Goal: Task Accomplishment & Management: Use online tool/utility

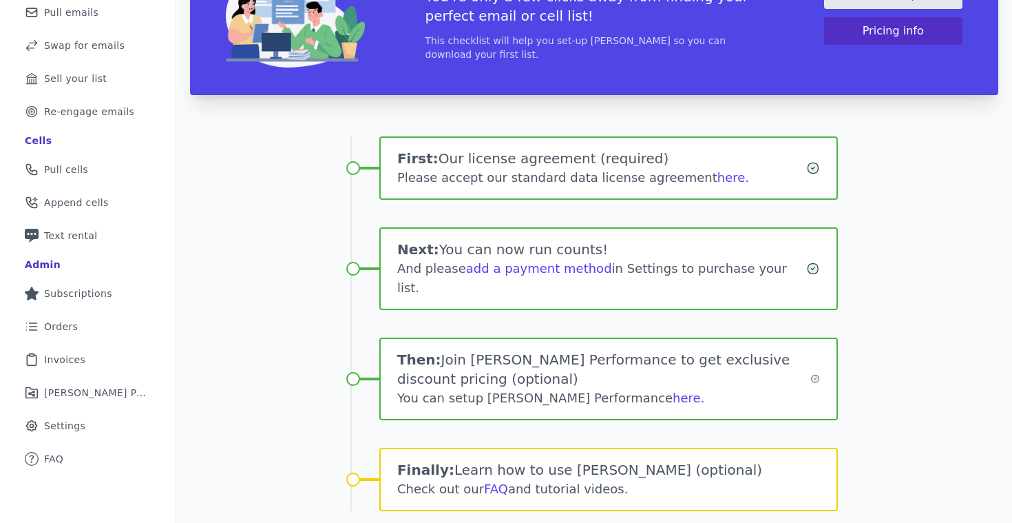
scroll to position [174, 0]
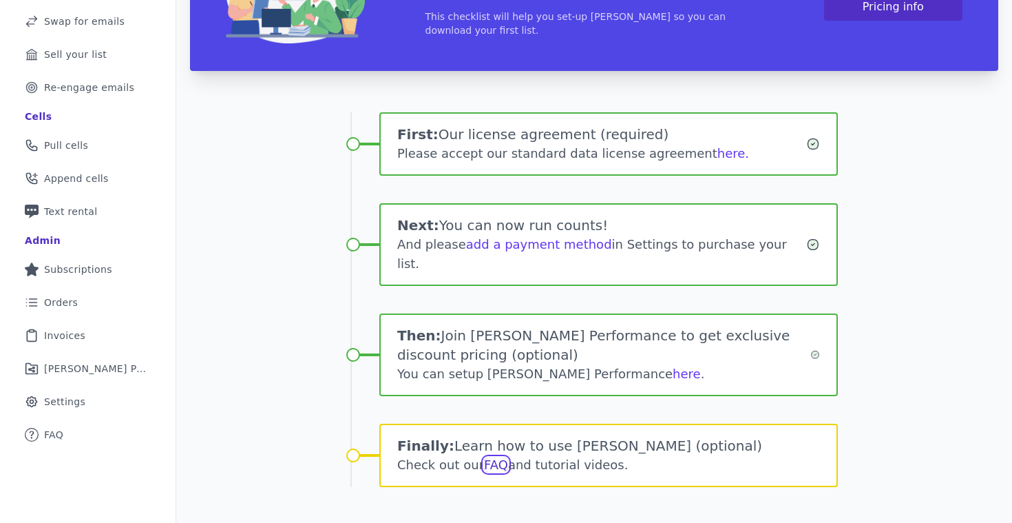
click at [487, 457] on link "FAQ" at bounding box center [496, 464] width 24 height 14
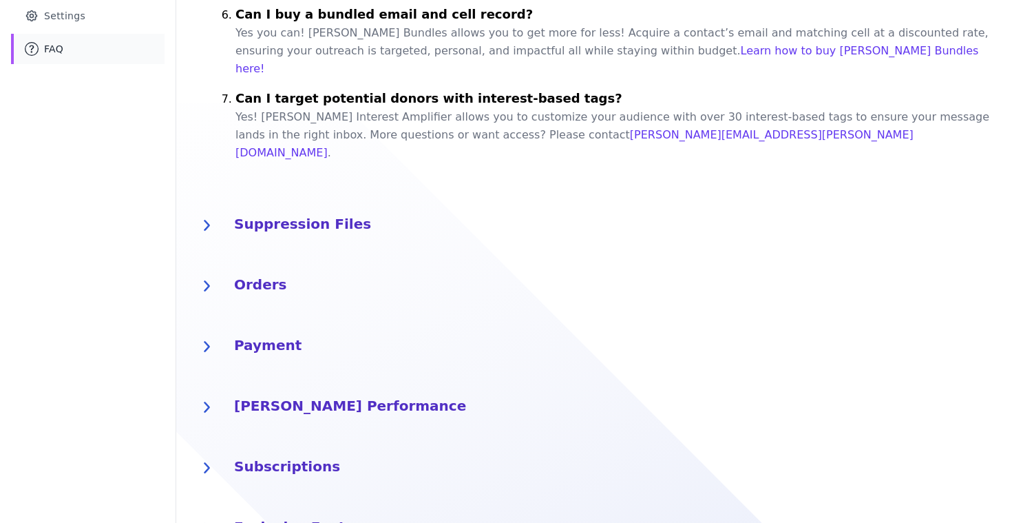
scroll to position [560, 0]
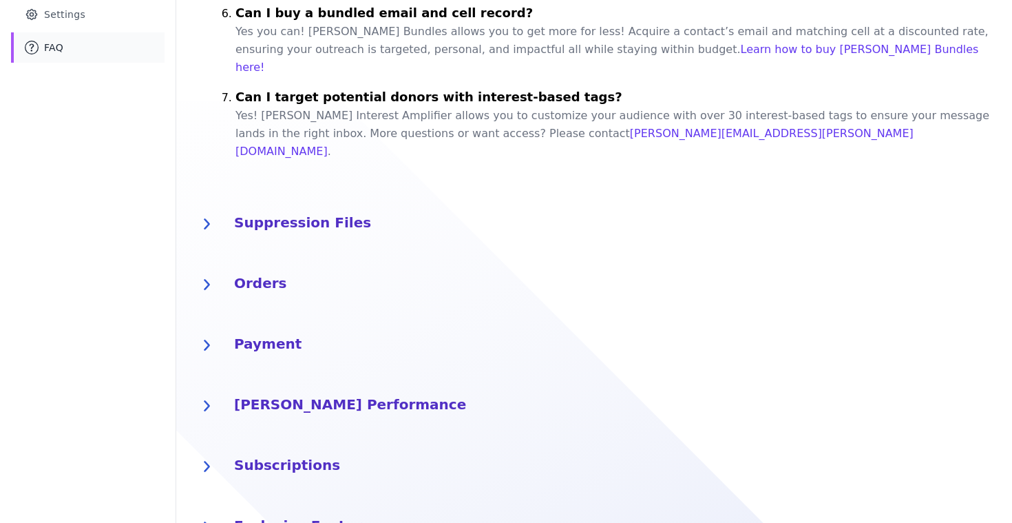
click at [221, 271] on button "Orders" at bounding box center [594, 285] width 803 height 28
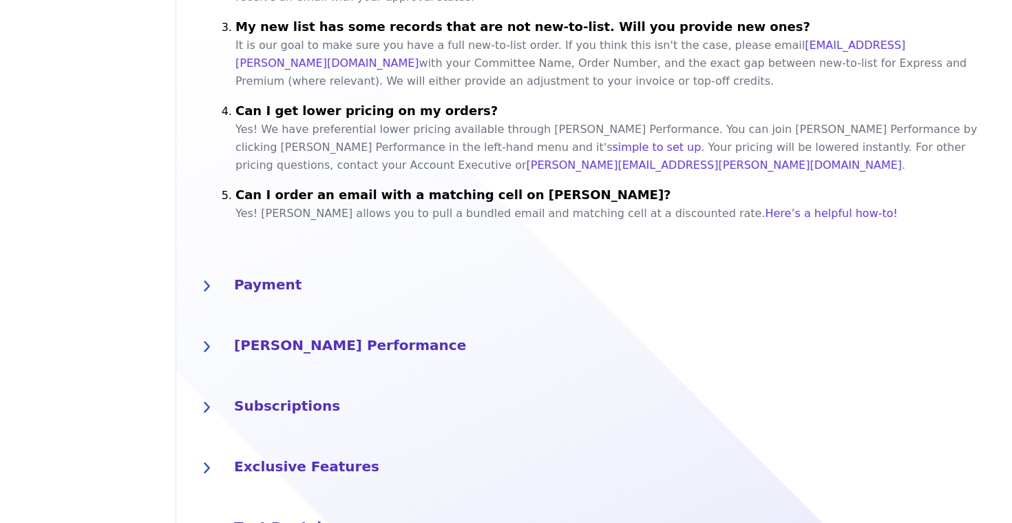
scroll to position [1027, 0]
click at [263, 271] on h4 "Payment" at bounding box center [615, 282] width 762 height 22
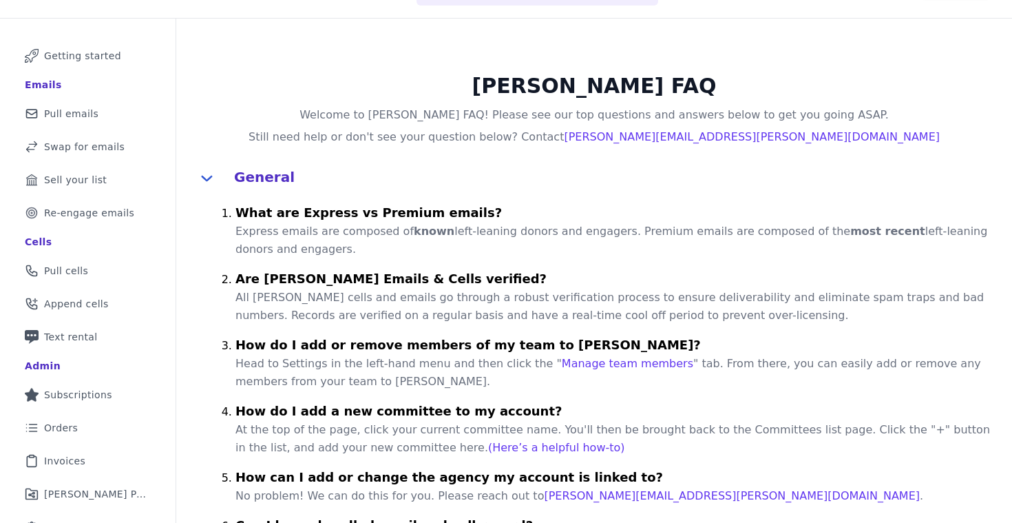
scroll to position [0, 0]
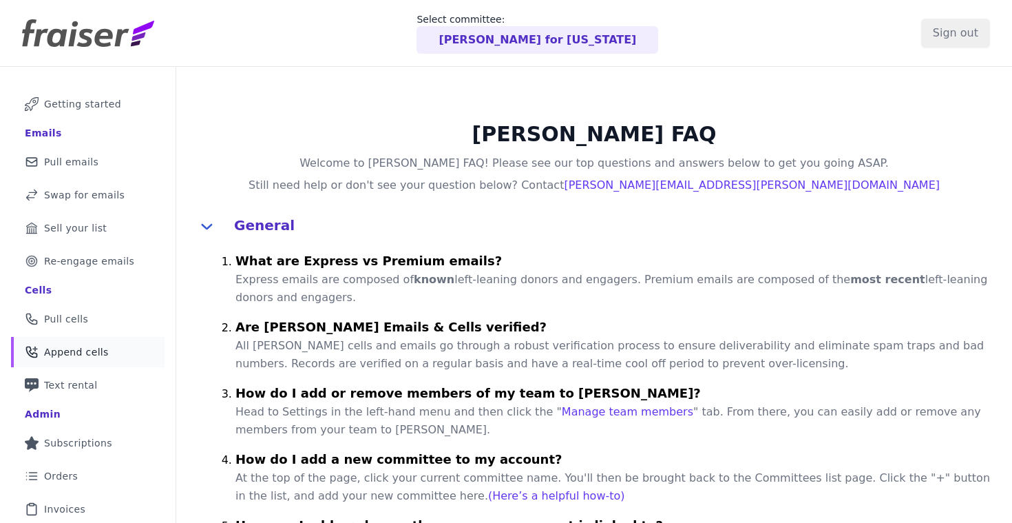
click at [51, 353] on span "Append cells" at bounding box center [76, 352] width 65 height 14
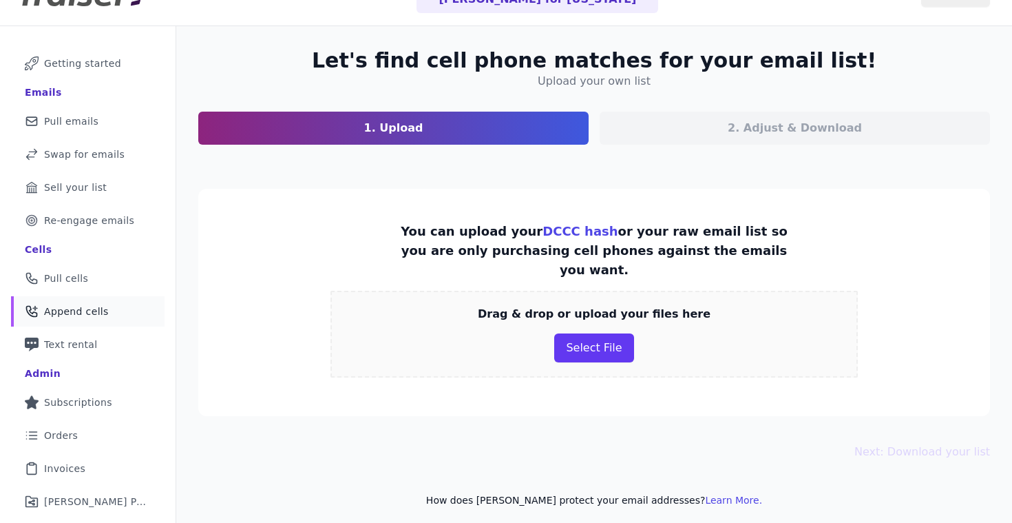
scroll to position [92, 0]
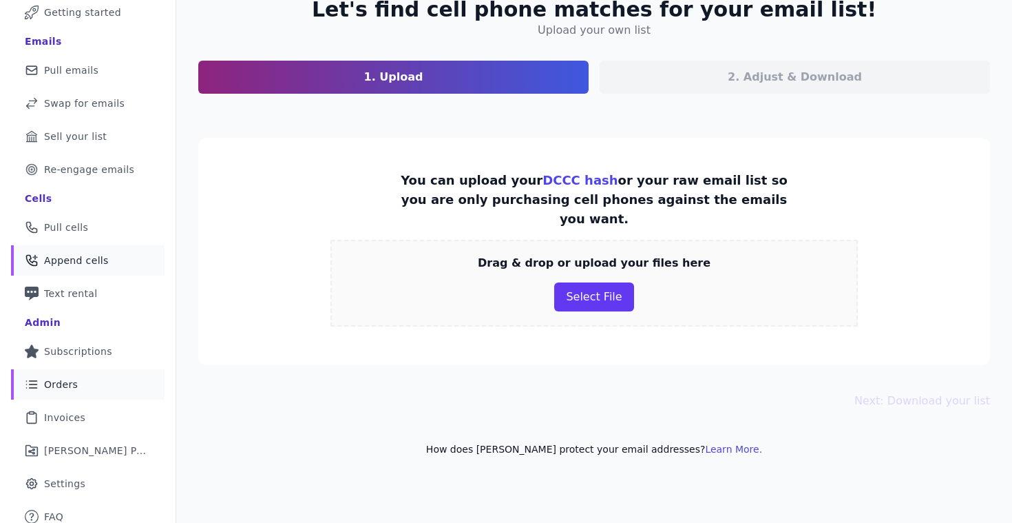
click at [58, 386] on span "Orders" at bounding box center [61, 384] width 34 height 14
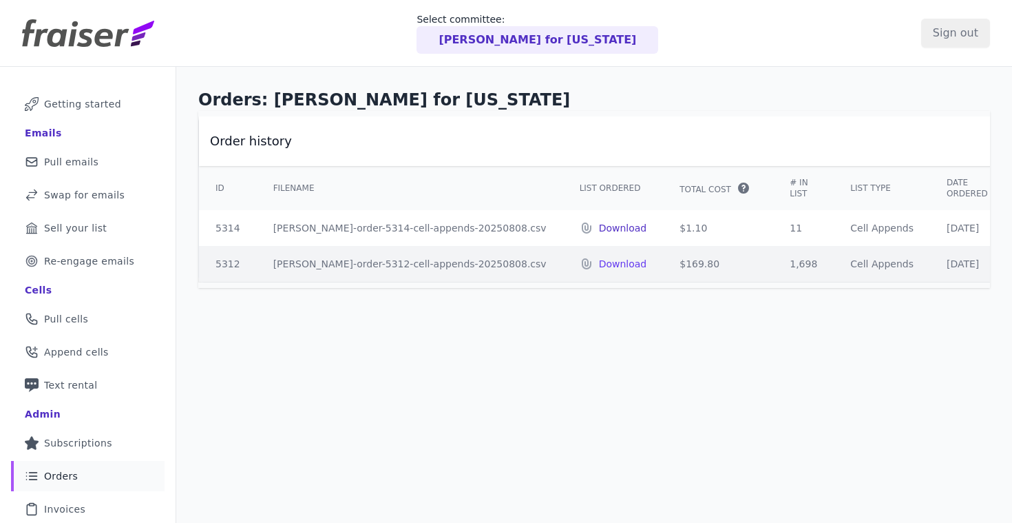
click at [599, 227] on p "Download" at bounding box center [623, 228] width 48 height 14
click at [599, 266] on p "Download" at bounding box center [623, 264] width 48 height 14
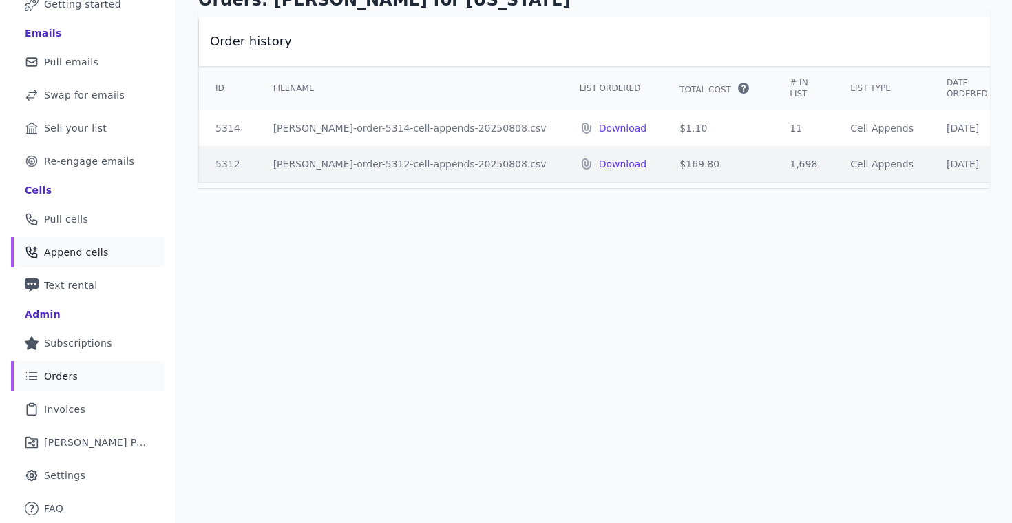
scroll to position [101, 0]
click at [61, 504] on span "FAQ" at bounding box center [53, 508] width 19 height 14
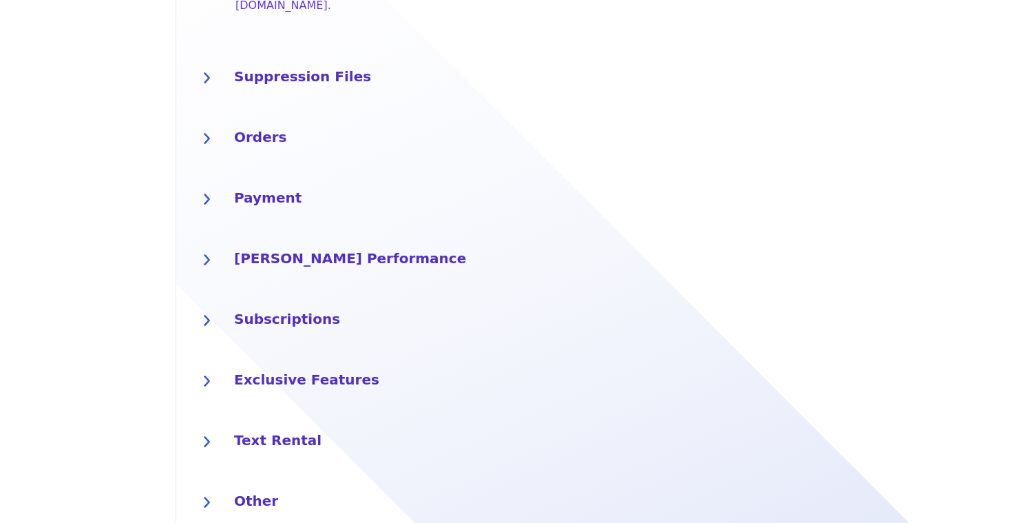
scroll to position [713, 0]
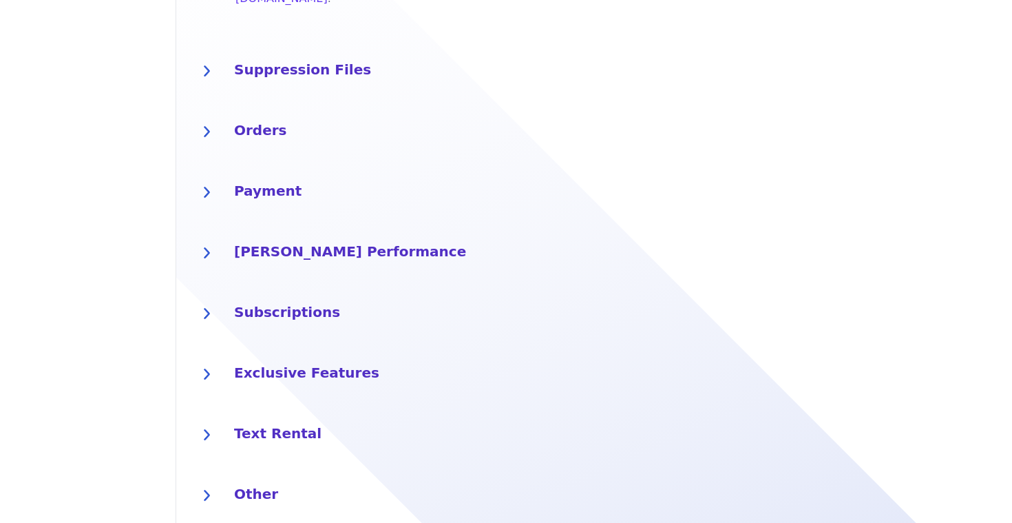
click at [213, 481] on div at bounding box center [207, 495] width 28 height 28
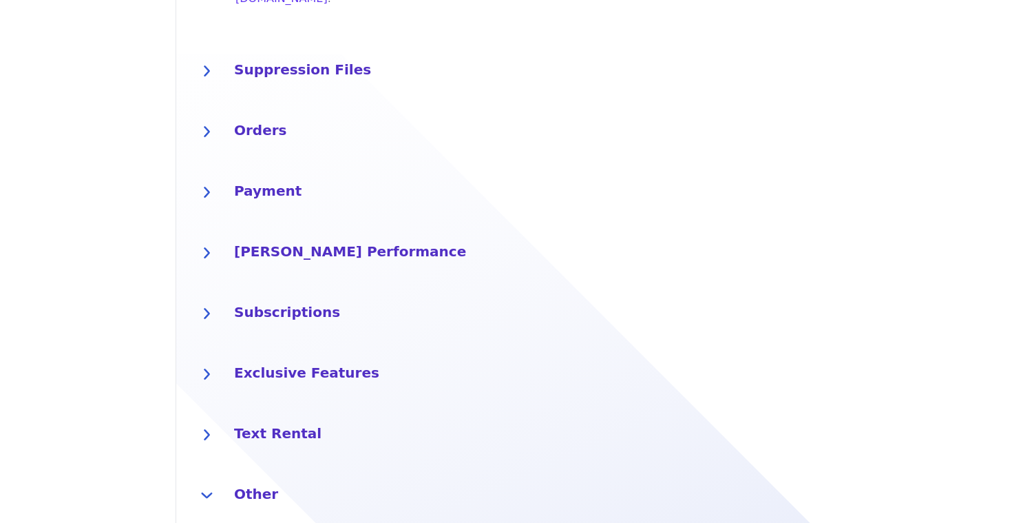
scroll to position [801, 0]
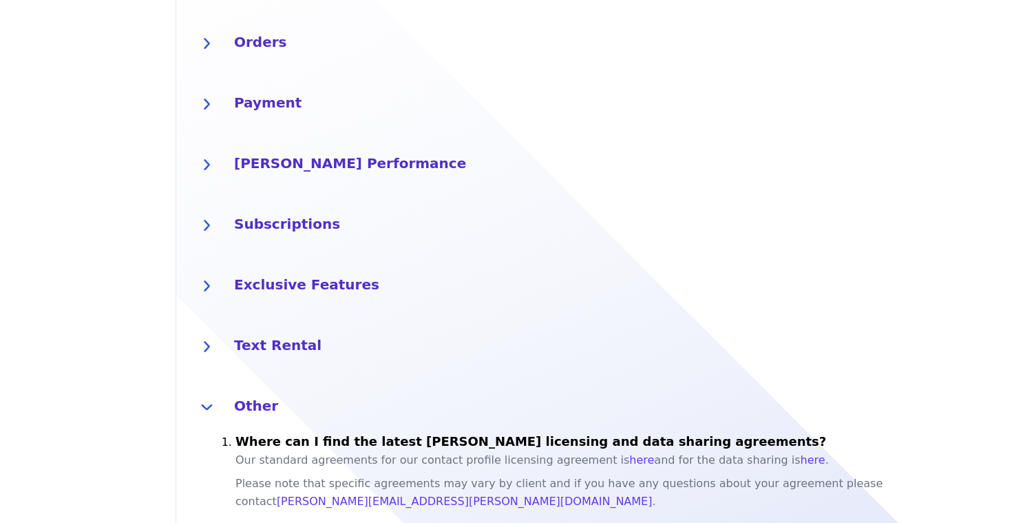
click at [251, 272] on h4 "Exclusive Features" at bounding box center [615, 283] width 762 height 22
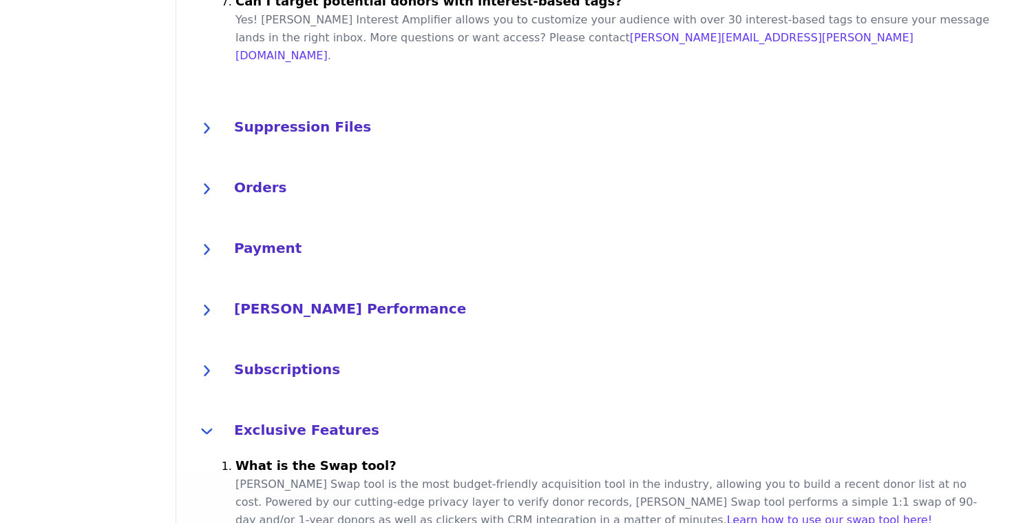
scroll to position [653, 0]
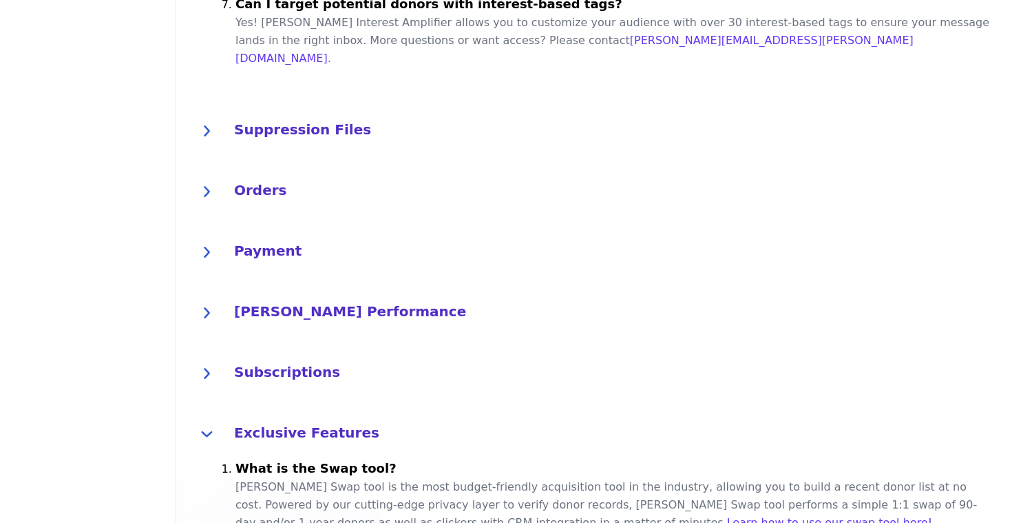
click at [242, 299] on h4 "[PERSON_NAME] Performance" at bounding box center [615, 310] width 762 height 22
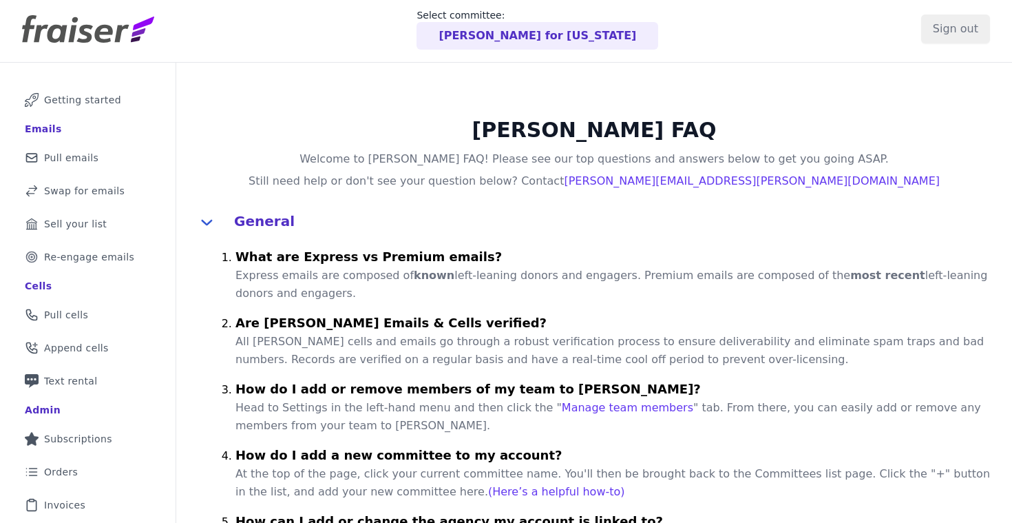
scroll to position [0, 0]
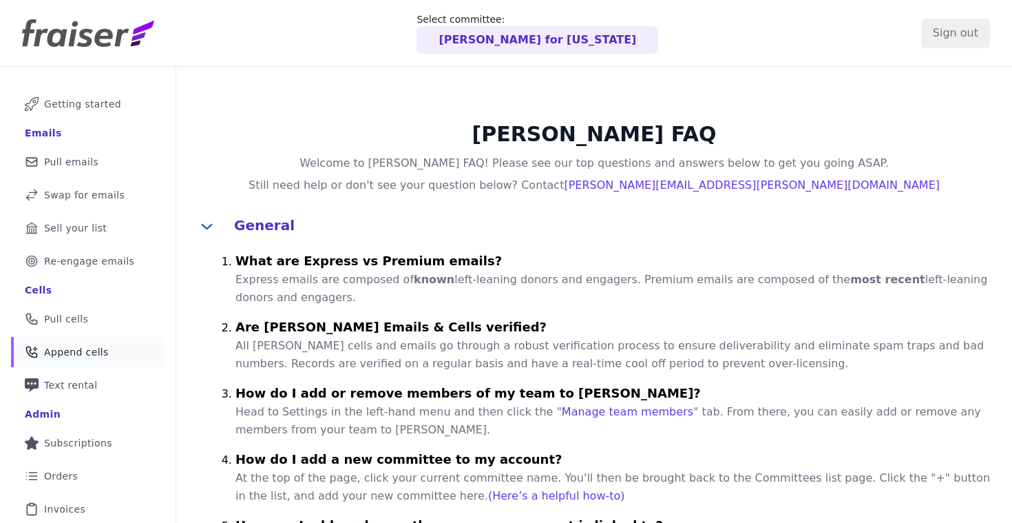
click at [68, 352] on span "Append cells" at bounding box center [76, 352] width 65 height 14
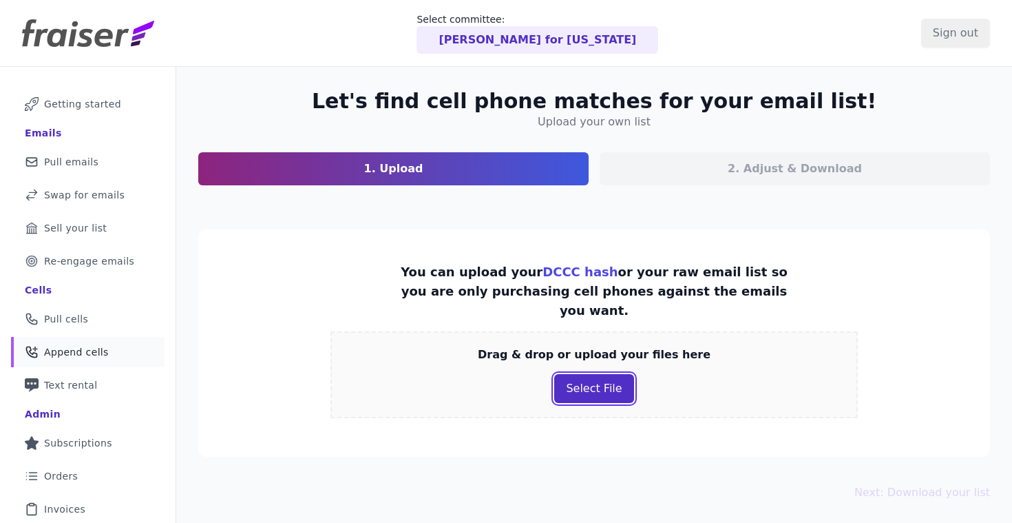
click at [589, 374] on button "Select File" at bounding box center [593, 388] width 79 height 29
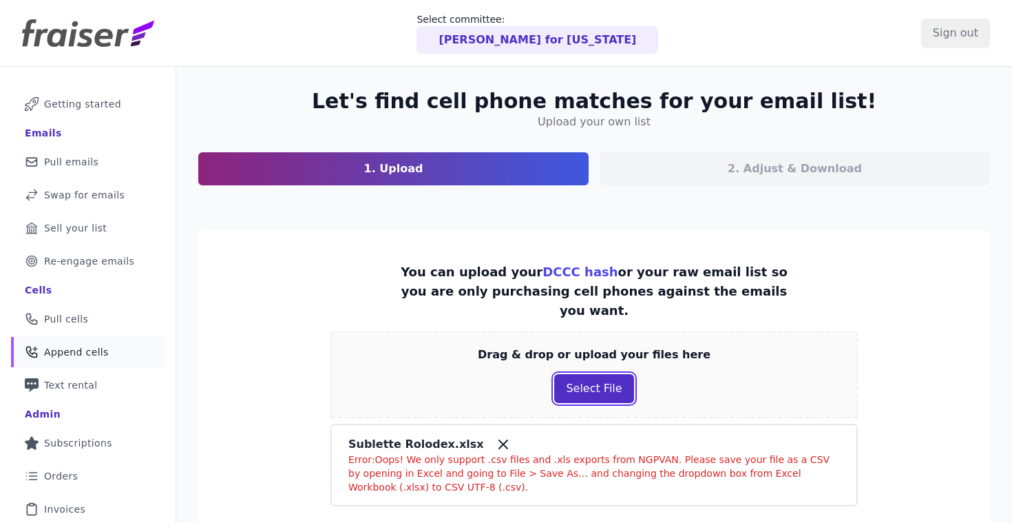
click at [584, 374] on button "Select File" at bounding box center [593, 388] width 79 height 29
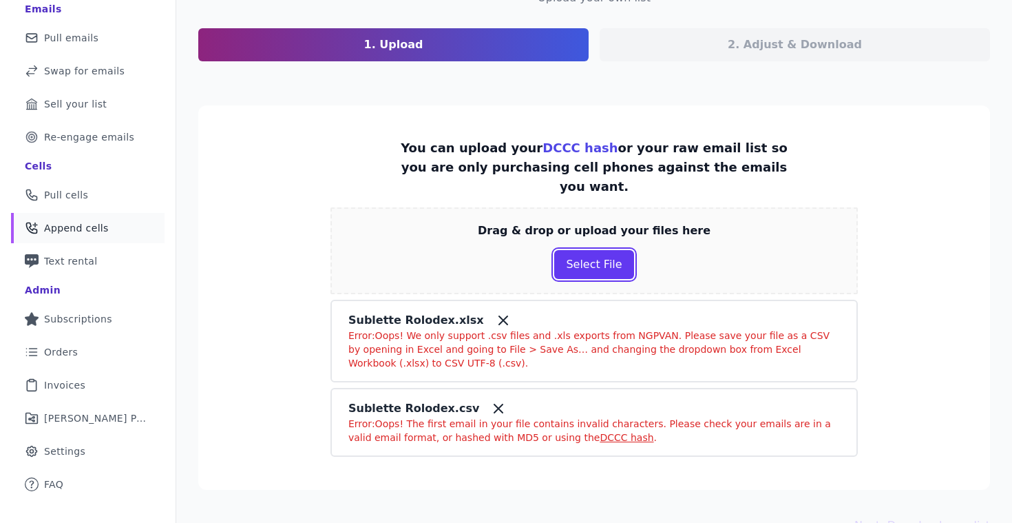
scroll to position [127, 0]
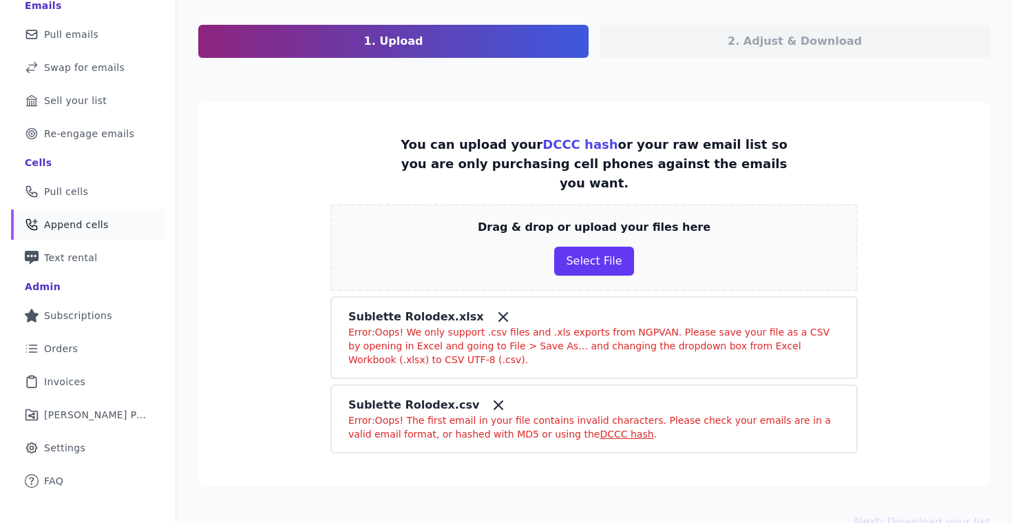
click at [600, 428] on link "DCCC hash" at bounding box center [627, 433] width 54 height 11
click at [593, 246] on button "Select File" at bounding box center [593, 260] width 79 height 29
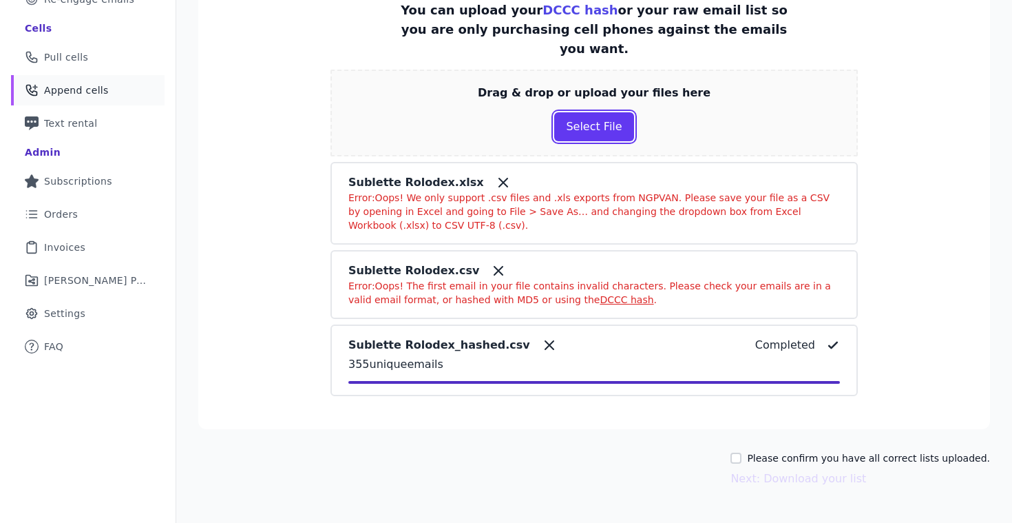
scroll to position [275, 0]
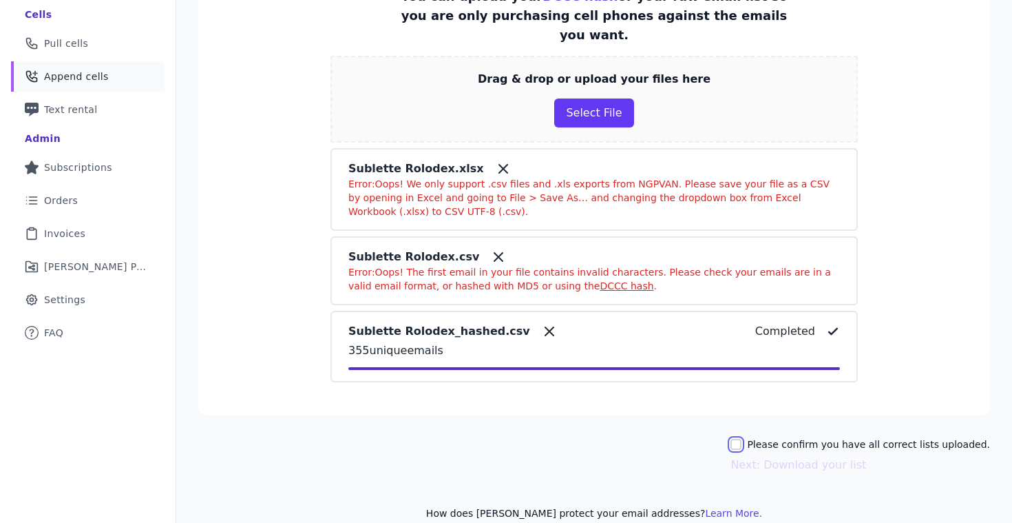
click at [742, 439] on input "Please confirm you have all correct lists uploaded." at bounding box center [736, 444] width 11 height 11
checkbox input "true"
click at [759, 456] on button "Next: Download your list" at bounding box center [799, 464] width 136 height 17
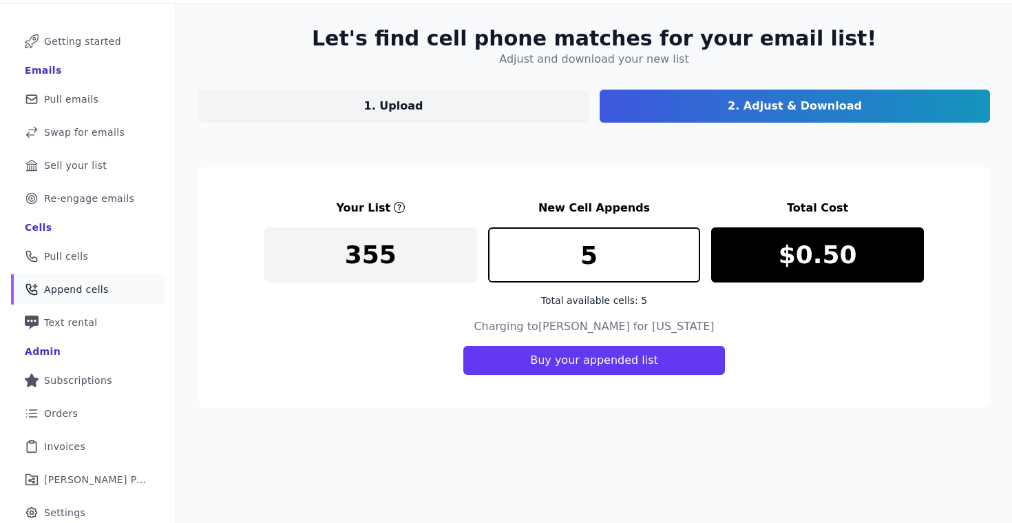
scroll to position [101, 0]
